Goal: Task Accomplishment & Management: Use online tool/utility

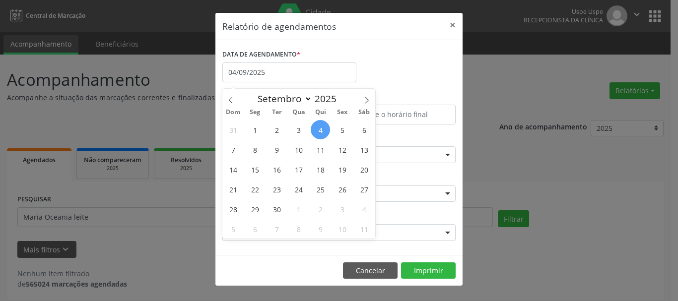
select select "8"
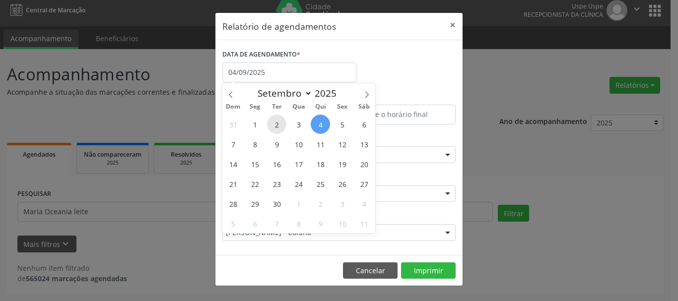
click at [277, 126] on span "2" at bounding box center [276, 124] width 19 height 19
type input "[DATE]"
click at [277, 126] on span "2" at bounding box center [276, 124] width 19 height 19
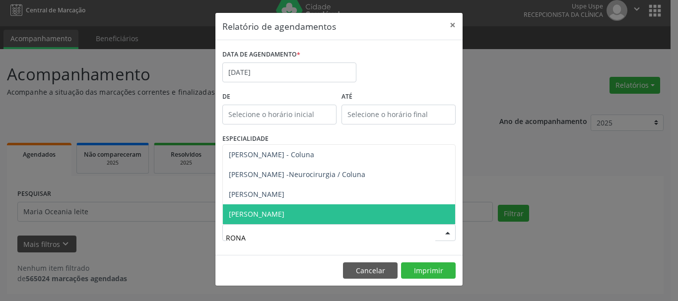
type input "RONAL"
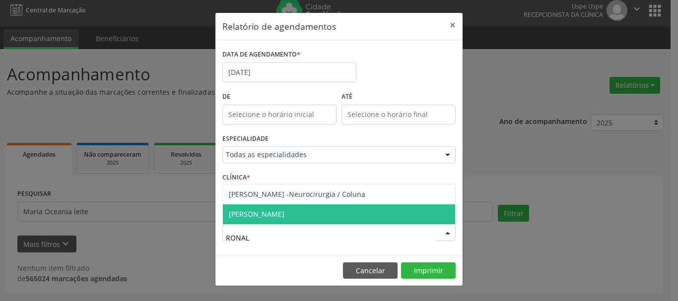
click at [260, 219] on span "[PERSON_NAME]" at bounding box center [339, 214] width 232 height 20
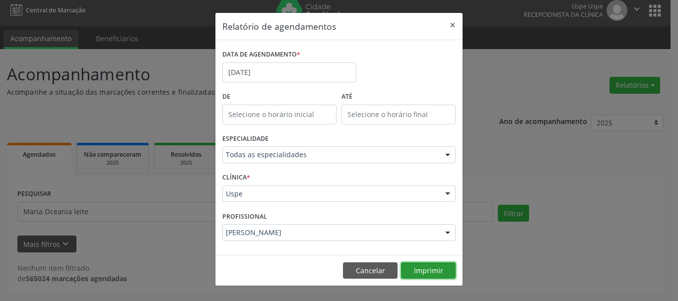
click at [434, 263] on button "Imprimir" at bounding box center [428, 270] width 55 height 17
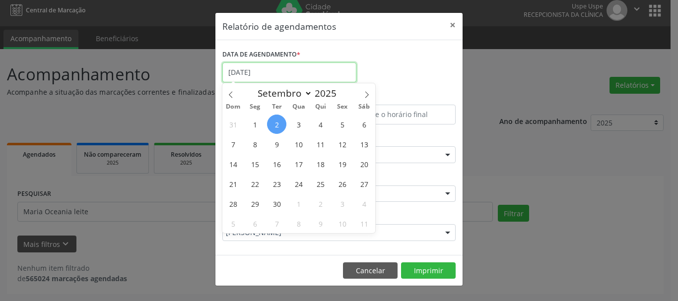
click at [275, 75] on input "[DATE]" at bounding box center [289, 73] width 134 height 20
click at [300, 134] on span "10" at bounding box center [298, 143] width 19 height 19
type input "[DATE]"
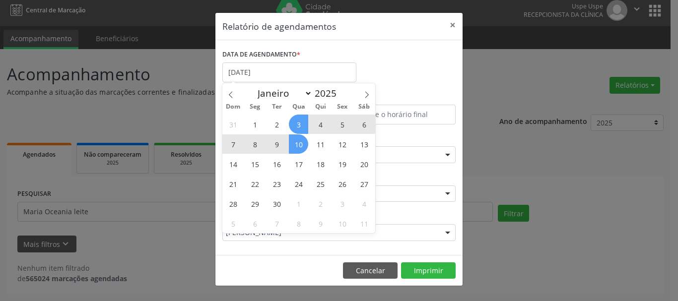
click at [298, 129] on span "3" at bounding box center [298, 124] width 19 height 19
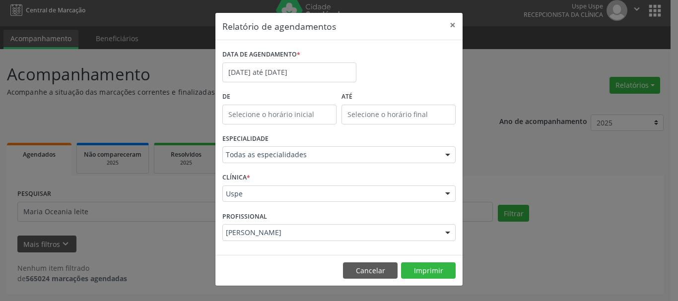
click at [298, 129] on div "De" at bounding box center [279, 110] width 119 height 42
click at [282, 67] on input "[DATE] até [DATE]" at bounding box center [289, 73] width 134 height 20
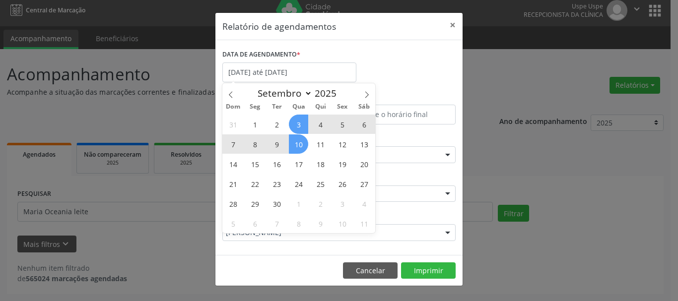
click at [298, 125] on span "3" at bounding box center [298, 124] width 19 height 19
type input "[DATE]"
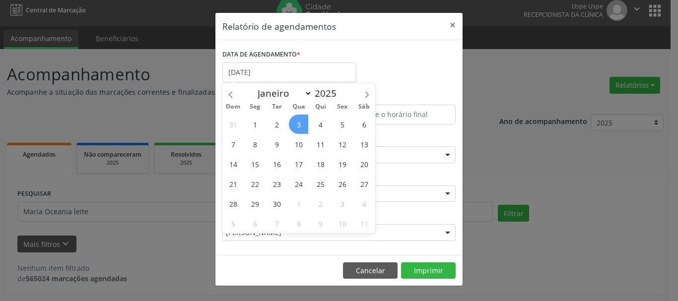
click at [298, 125] on span "3" at bounding box center [298, 124] width 19 height 19
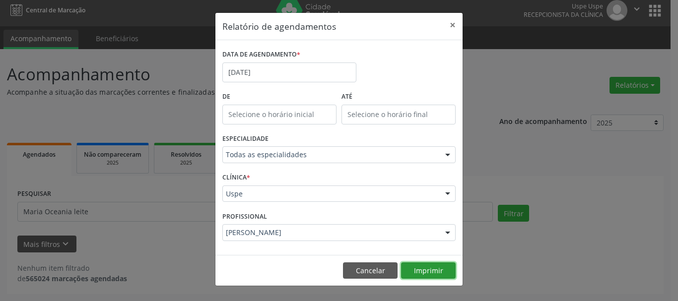
click at [408, 268] on button "Imprimir" at bounding box center [428, 270] width 55 height 17
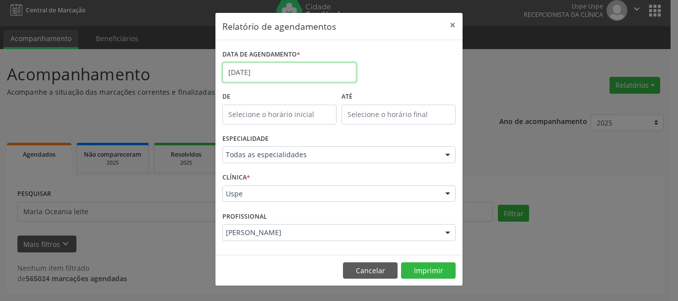
click at [253, 71] on input "[DATE]" at bounding box center [289, 73] width 134 height 20
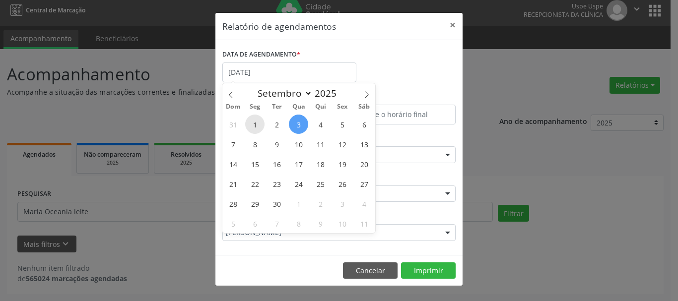
click at [262, 125] on span "1" at bounding box center [254, 124] width 19 height 19
type input "[DATE]"
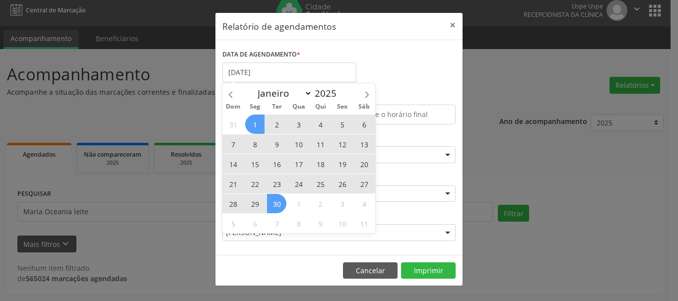
click at [276, 199] on span "30" at bounding box center [276, 203] width 19 height 19
select select "8"
click at [249, 69] on input "[DATE] até [DATE]" at bounding box center [289, 73] width 134 height 20
click at [254, 129] on span "1" at bounding box center [254, 124] width 19 height 19
type input "[DATE]"
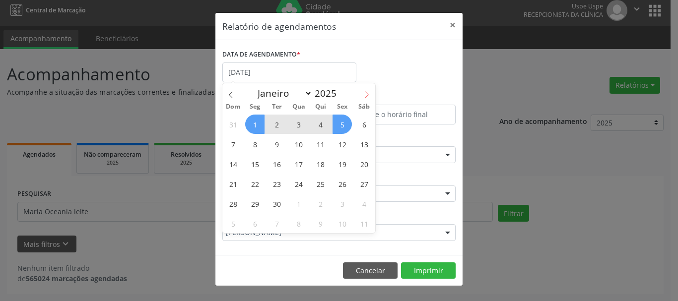
drag, startPoint x: 367, startPoint y: 96, endPoint x: 362, endPoint y: 112, distance: 16.2
click at [367, 97] on icon at bounding box center [366, 94] width 7 height 7
select select "9"
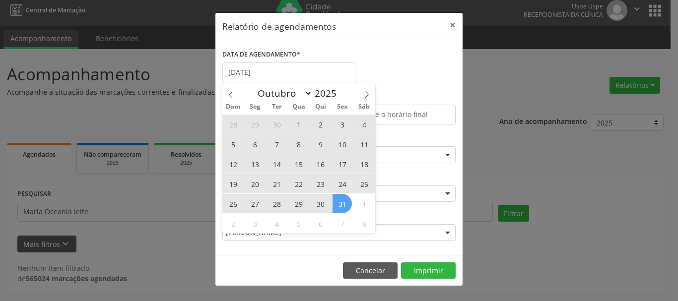
drag, startPoint x: 336, startPoint y: 201, endPoint x: 302, endPoint y: 221, distance: 40.3
click at [336, 201] on span "31" at bounding box center [341, 203] width 19 height 19
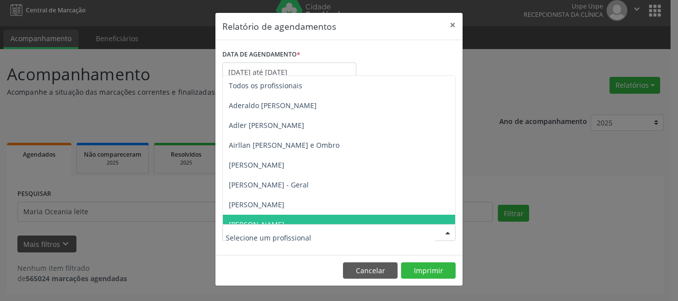
click at [277, 226] on div at bounding box center [338, 232] width 233 height 17
type input "ELSO"
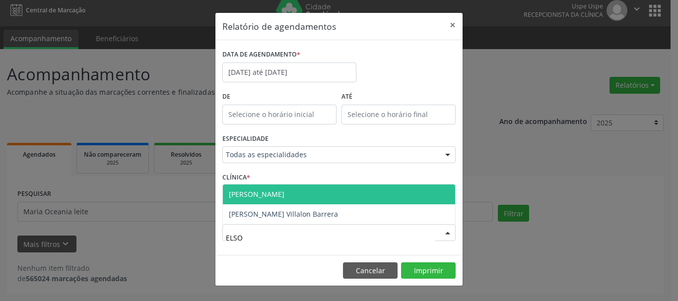
click at [275, 188] on span "[PERSON_NAME]" at bounding box center [339, 195] width 232 height 20
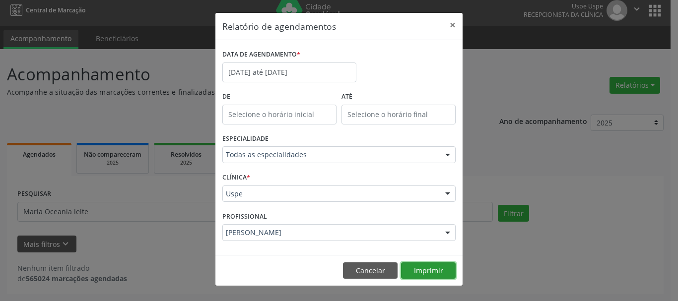
click at [439, 273] on button "Imprimir" at bounding box center [428, 270] width 55 height 17
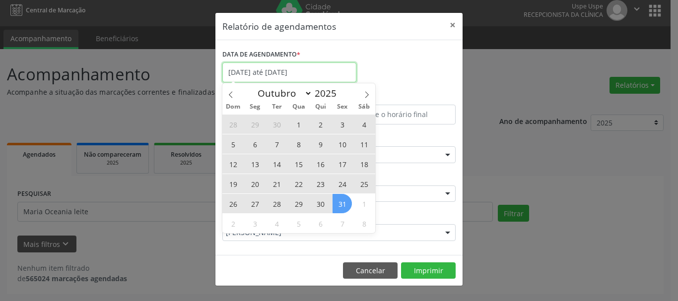
drag, startPoint x: 272, startPoint y: 70, endPoint x: 284, endPoint y: 120, distance: 51.0
click at [273, 70] on input "[DATE] até [DATE]" at bounding box center [289, 73] width 134 height 20
click at [231, 90] on span at bounding box center [230, 91] width 17 height 17
select select "8"
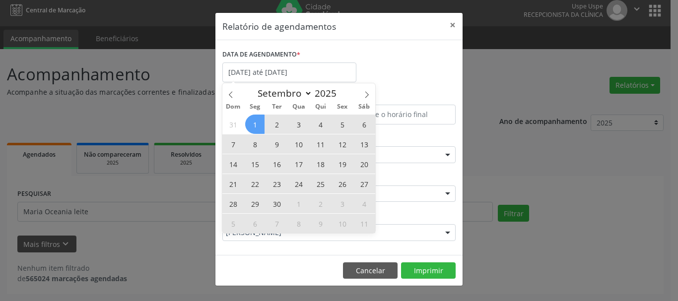
click at [296, 124] on span "3" at bounding box center [298, 124] width 19 height 19
type input "[DATE]"
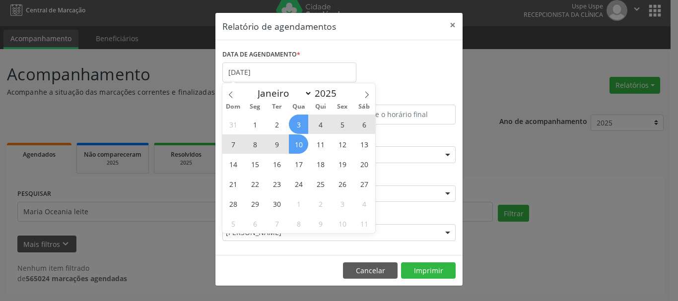
click at [299, 148] on span "10" at bounding box center [298, 143] width 19 height 19
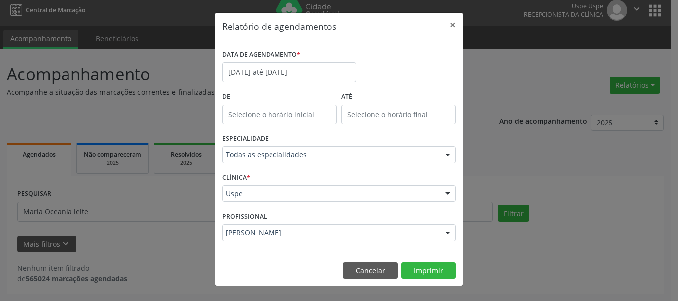
click at [288, 60] on label "DATA DE AGENDAMENTO *" at bounding box center [261, 54] width 78 height 15
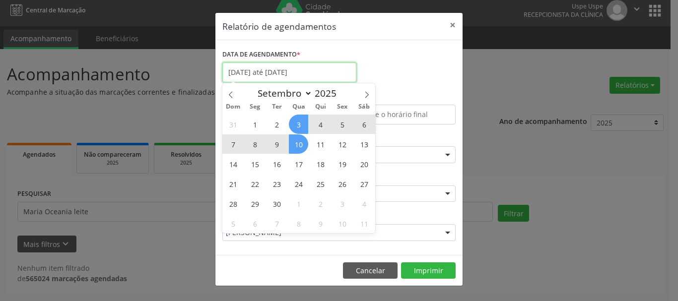
click at [289, 71] on input "[DATE] até [DATE]" at bounding box center [289, 73] width 134 height 20
click at [295, 125] on span "3" at bounding box center [298, 124] width 19 height 19
type input "[DATE]"
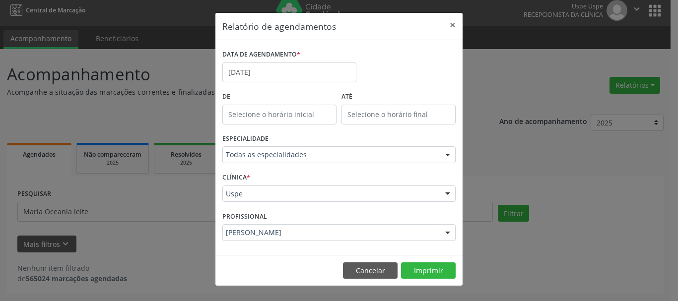
drag, startPoint x: 302, startPoint y: 46, endPoint x: 283, endPoint y: 75, distance: 35.2
click at [301, 49] on div "DATA DE AGENDAMENTO * [DATE] De ATÉ ESPECIALIDADE Todas as especialidades Todas…" at bounding box center [338, 147] width 247 height 215
drag, startPoint x: 283, startPoint y: 75, endPoint x: 296, endPoint y: 121, distance: 47.4
click at [283, 76] on input "[DATE]" at bounding box center [289, 73] width 134 height 20
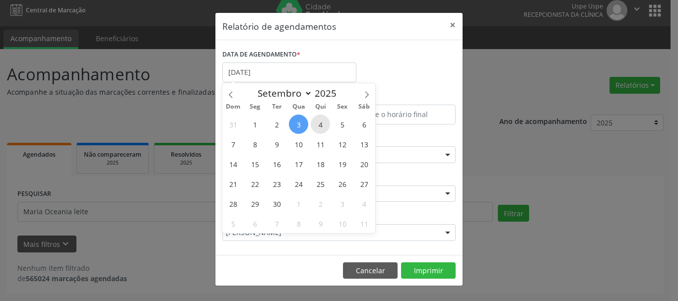
click at [314, 126] on span "4" at bounding box center [320, 124] width 19 height 19
type input "04/09/2025"
click at [298, 127] on span "3" at bounding box center [298, 124] width 19 height 19
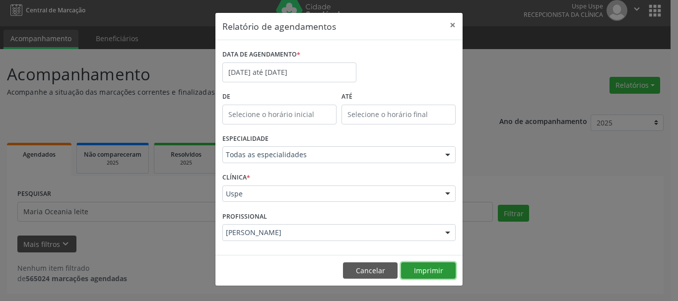
click at [420, 263] on button "Imprimir" at bounding box center [428, 270] width 55 height 17
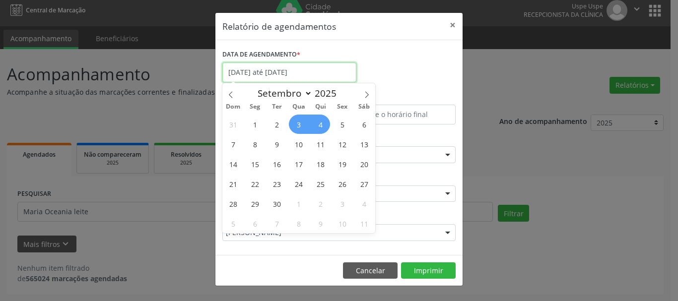
click at [258, 67] on input "[DATE] até [DATE]" at bounding box center [289, 73] width 134 height 20
click at [298, 124] on span "3" at bounding box center [298, 124] width 19 height 19
type input "[DATE]"
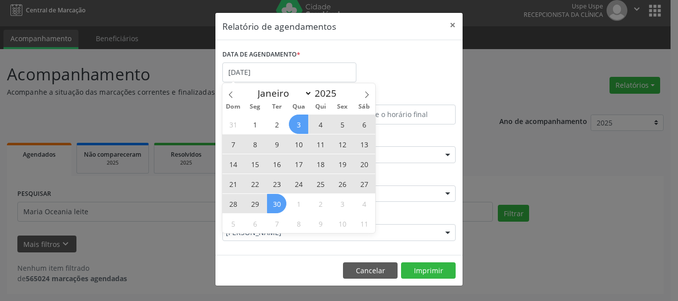
click at [267, 201] on span "30" at bounding box center [276, 203] width 19 height 19
select select "8"
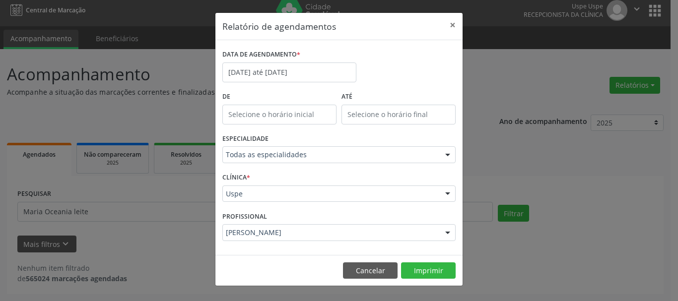
drag, startPoint x: 253, startPoint y: 56, endPoint x: 256, endPoint y: 68, distance: 13.4
click at [254, 57] on label "DATA DE AGENDAMENTO *" at bounding box center [261, 54] width 78 height 15
drag, startPoint x: 256, startPoint y: 68, endPoint x: 253, endPoint y: 96, distance: 27.9
click at [256, 75] on input "[DATE] até [DATE]" at bounding box center [289, 73] width 134 height 20
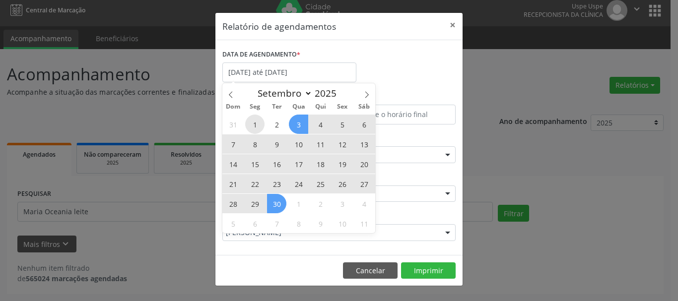
click at [256, 123] on span "1" at bounding box center [254, 124] width 19 height 19
type input "[DATE]"
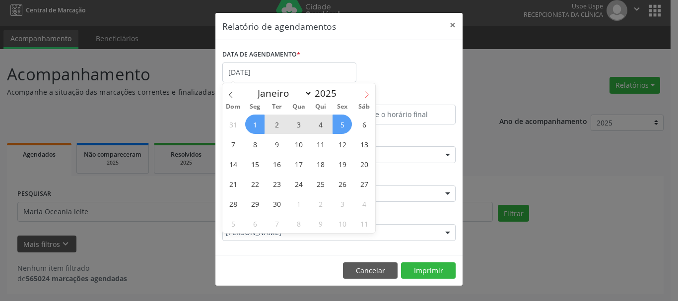
click at [372, 92] on span at bounding box center [366, 91] width 17 height 17
select select "9"
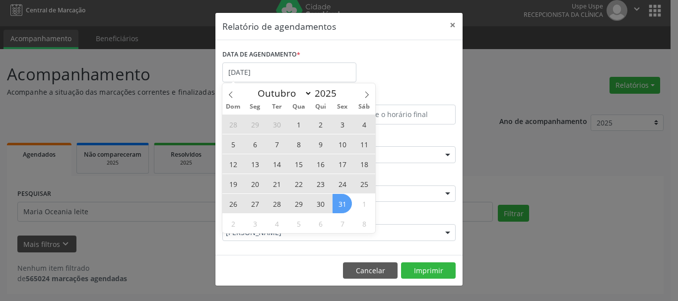
click at [332, 206] on span "31" at bounding box center [341, 203] width 19 height 19
